Goal: Task Accomplishment & Management: Use online tool/utility

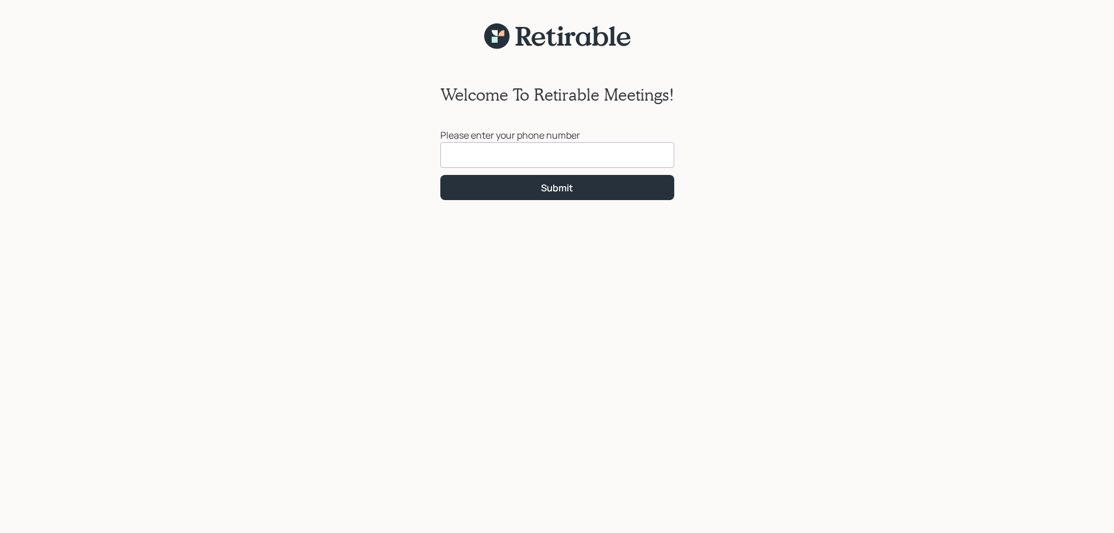
click at [477, 154] on input at bounding box center [557, 155] width 234 height 26
type input "[PHONE_NUMBER]"
click button "Submit" at bounding box center [557, 187] width 234 height 25
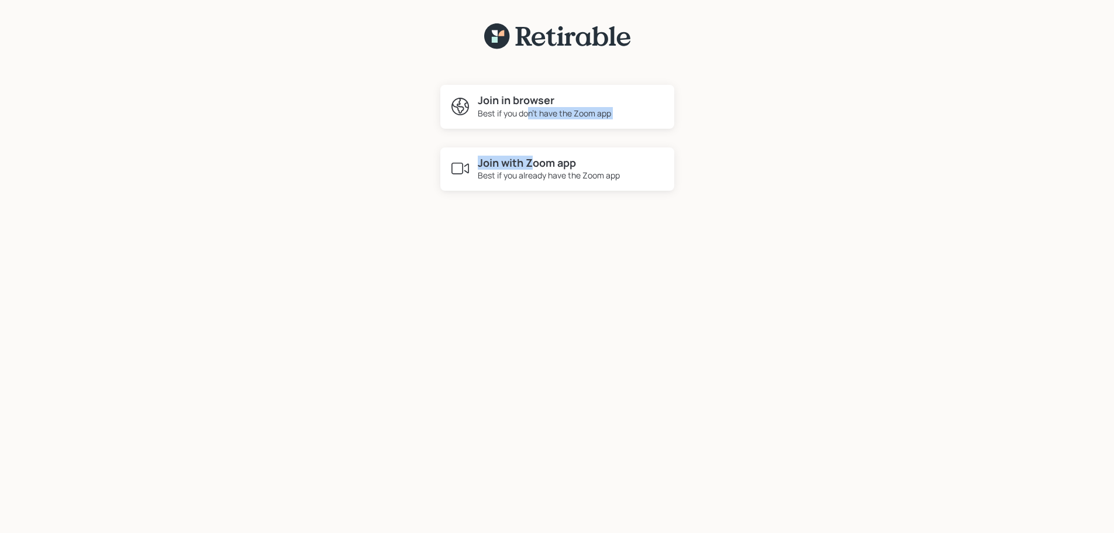
drag, startPoint x: 528, startPoint y: 109, endPoint x: 535, endPoint y: 155, distance: 46.7
click at [535, 155] on div "Join in browser Best if you don't have the Zoom app Join with Zoom app Best if …" at bounding box center [557, 138] width 234 height 106
click at [536, 173] on div "Best if you already have the Zoom app" at bounding box center [549, 175] width 142 height 12
click at [534, 109] on div "Best if you don't have the Zoom app" at bounding box center [544, 113] width 133 height 12
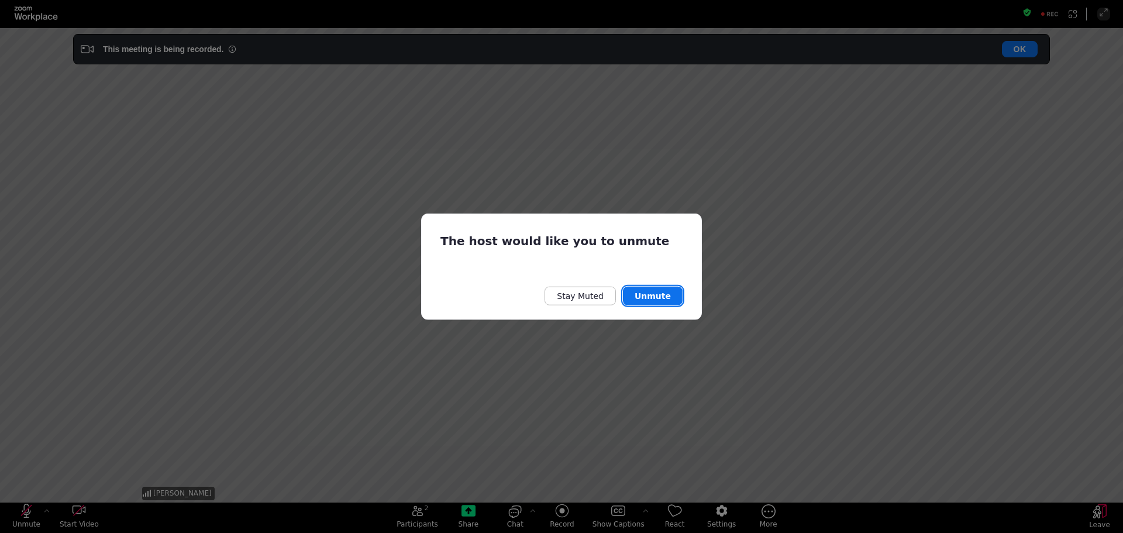
click at [660, 291] on button "Unmute" at bounding box center [653, 296] width 60 height 19
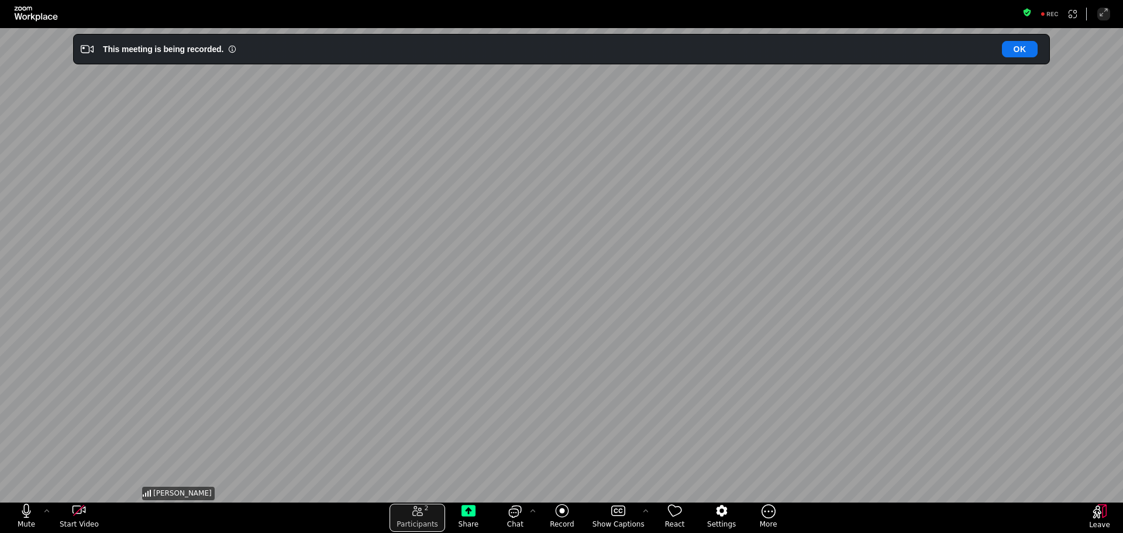
click at [419, 515] on icon "open the participants list pane,[2] particpants" at bounding box center [417, 511] width 11 height 10
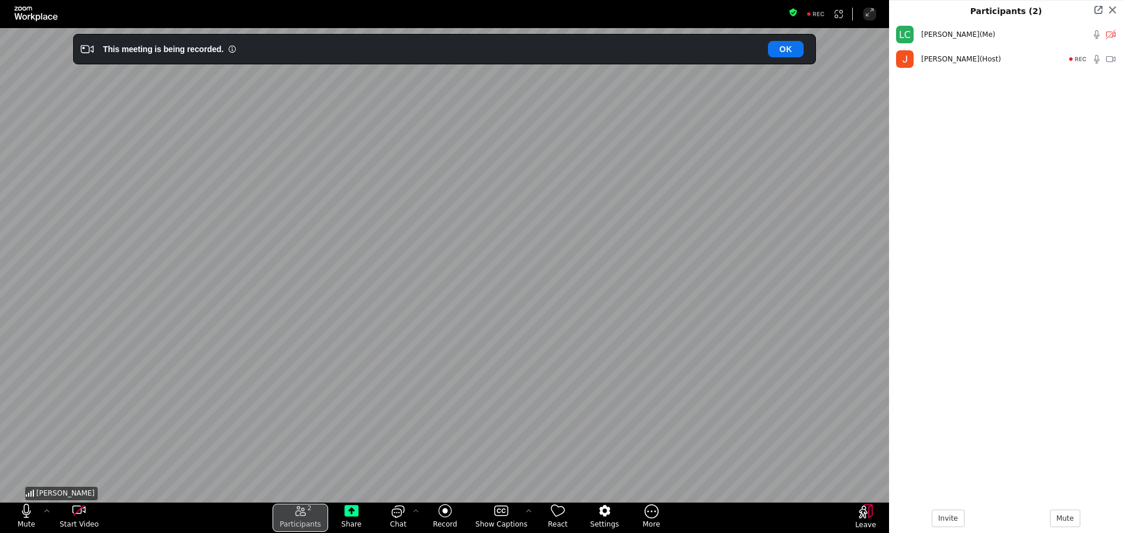
scroll to position [473, 225]
